Goal: Task Accomplishment & Management: Manage account settings

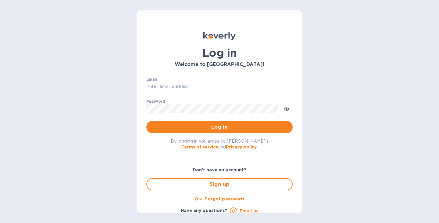
type input "deepak.raj@prth.com"
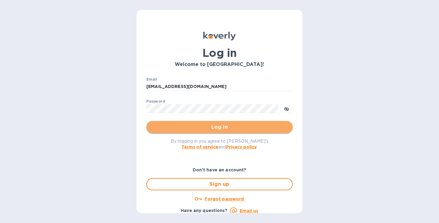
click at [228, 129] on span "Log in" at bounding box center [219, 126] width 137 height 7
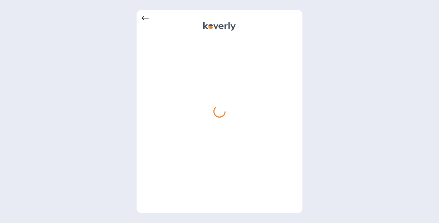
click at [193, 39] on div at bounding box center [219, 122] width 156 height 171
click at [327, 99] on div at bounding box center [219, 111] width 439 height 223
click at [253, 29] on div at bounding box center [219, 27] width 156 height 10
click at [318, 60] on div at bounding box center [219, 111] width 439 height 223
click at [349, 66] on div at bounding box center [219, 111] width 439 height 223
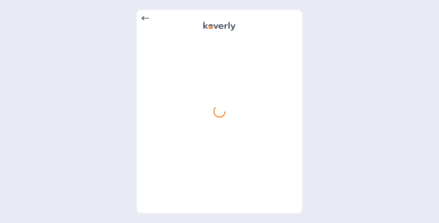
click at [269, 59] on div at bounding box center [219, 122] width 156 height 171
